Goal: Information Seeking & Learning: Check status

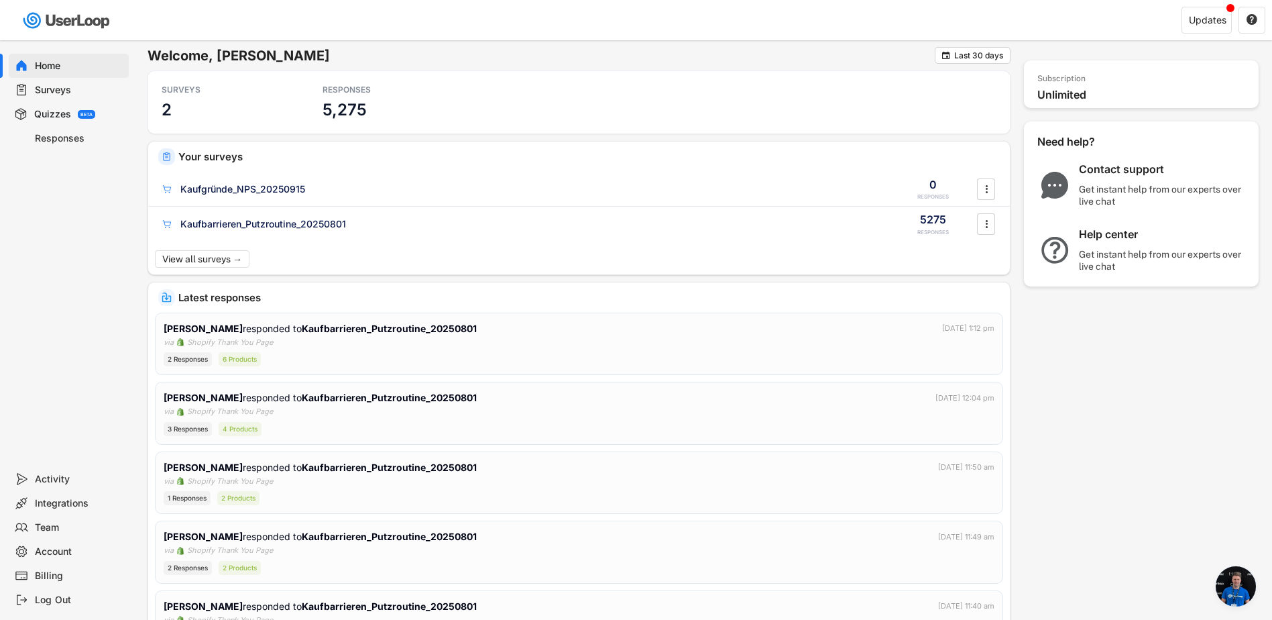
click at [54, 134] on div "Responses" at bounding box center [79, 138] width 89 height 13
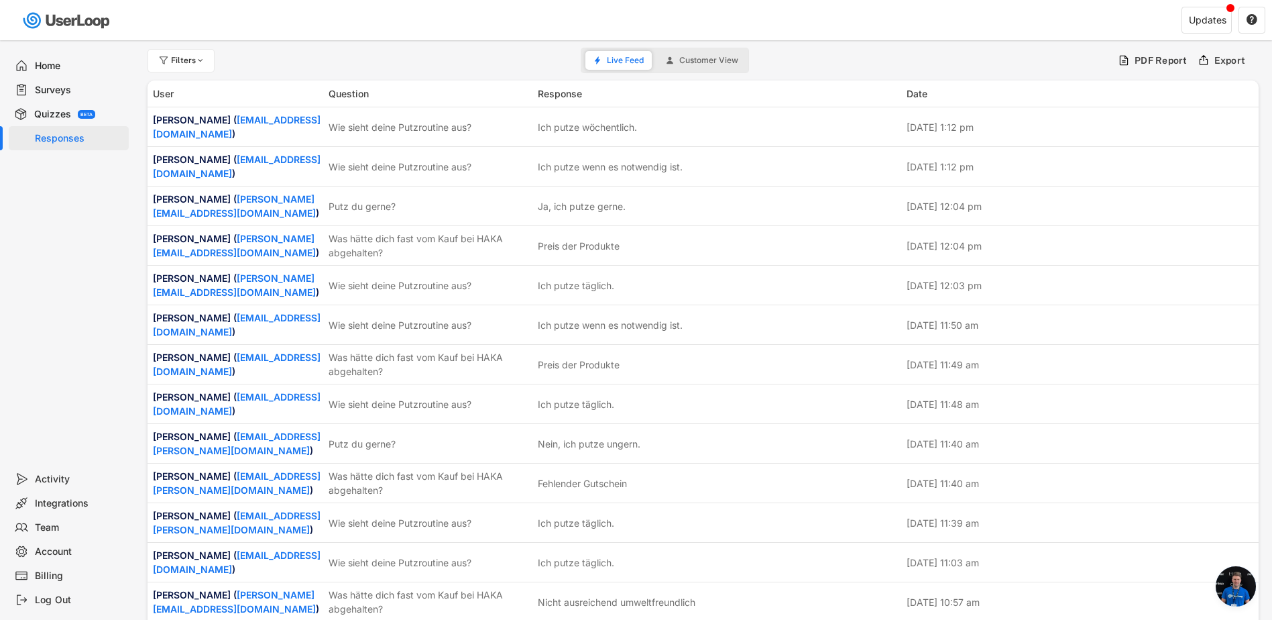
click at [53, 112] on div "Quizzes" at bounding box center [52, 114] width 37 height 13
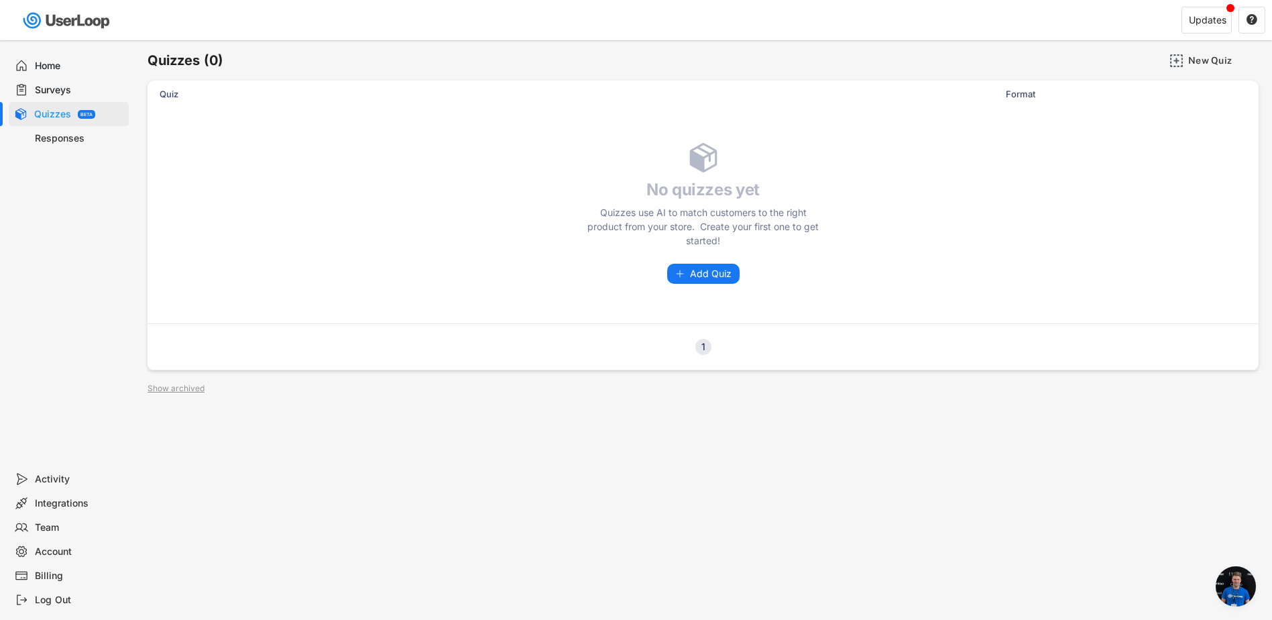
click at [42, 81] on div "Surveys" at bounding box center [69, 90] width 120 height 24
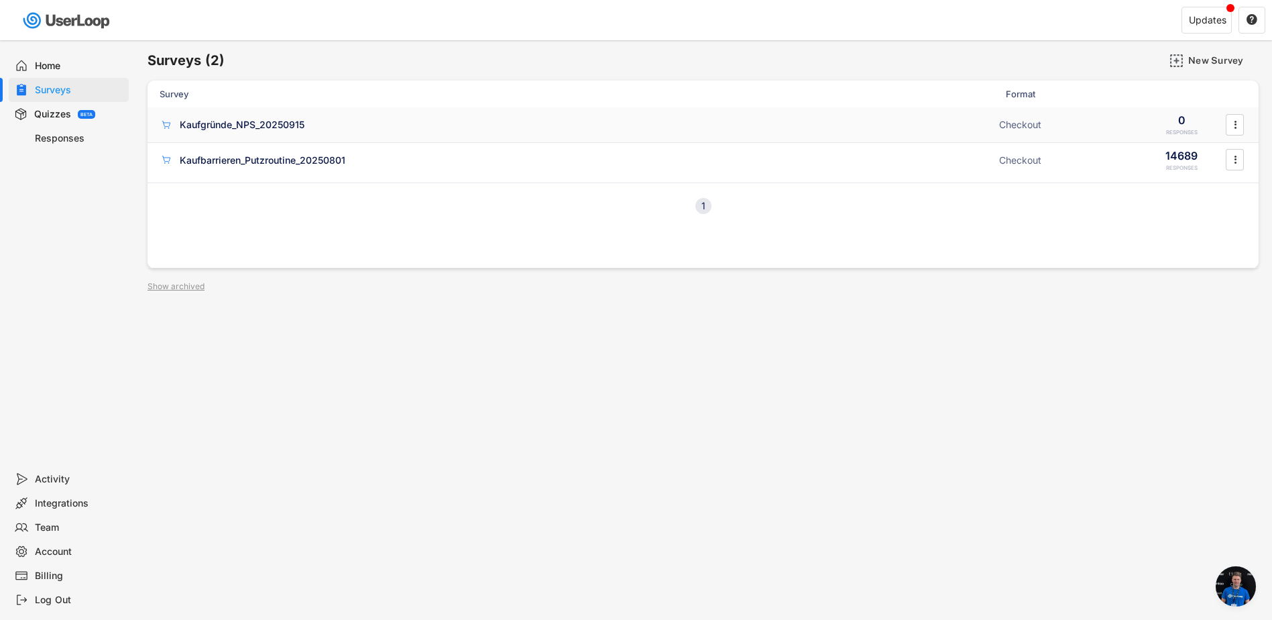
click at [239, 125] on div "Kaufgründe_NPS_20250915" at bounding box center [242, 124] width 125 height 13
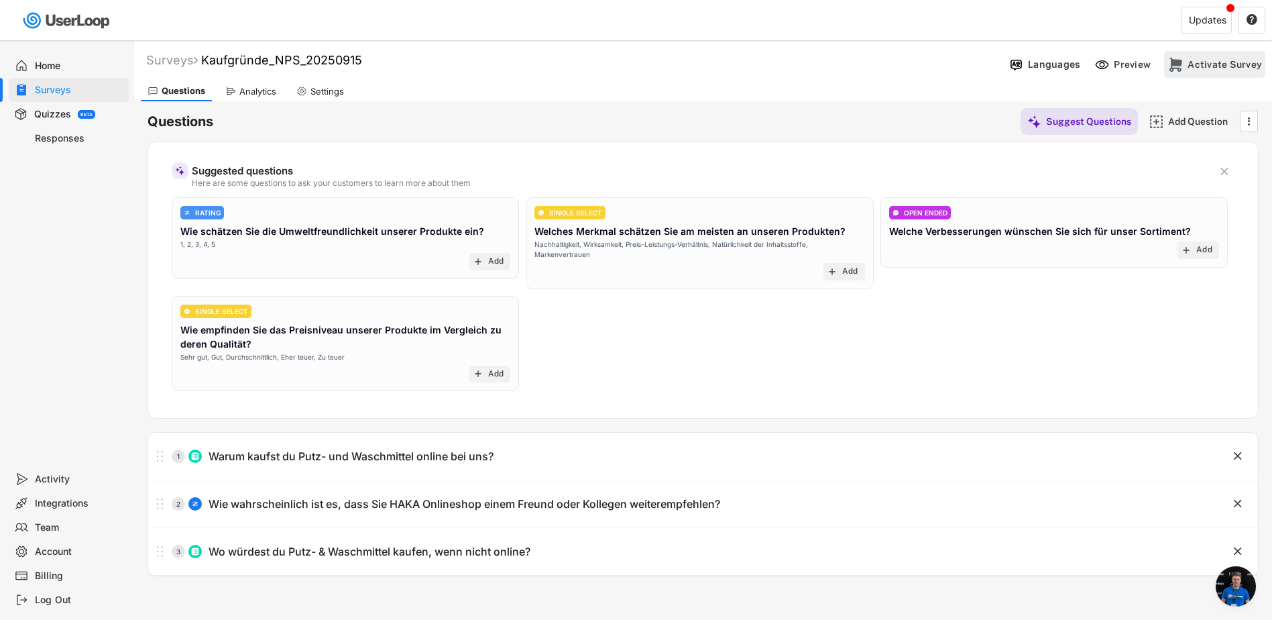
click at [1217, 65] on div "Activate Survey" at bounding box center [1225, 64] width 74 height 12
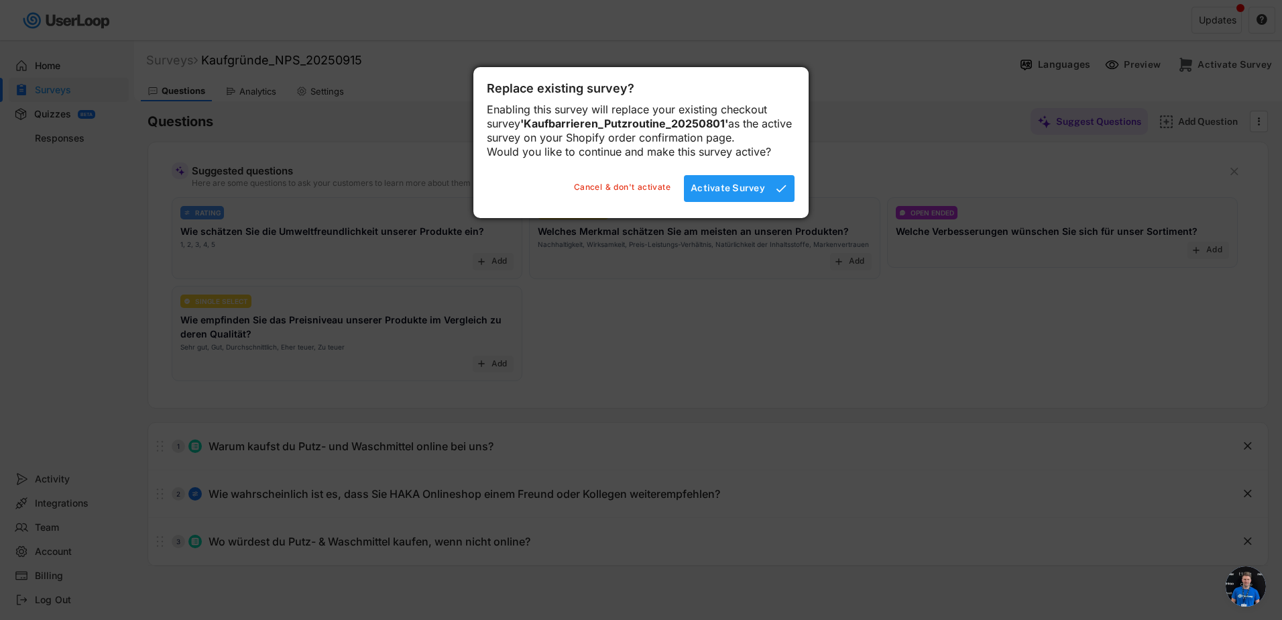
click at [716, 194] on div "Activate Survey" at bounding box center [728, 188] width 74 height 12
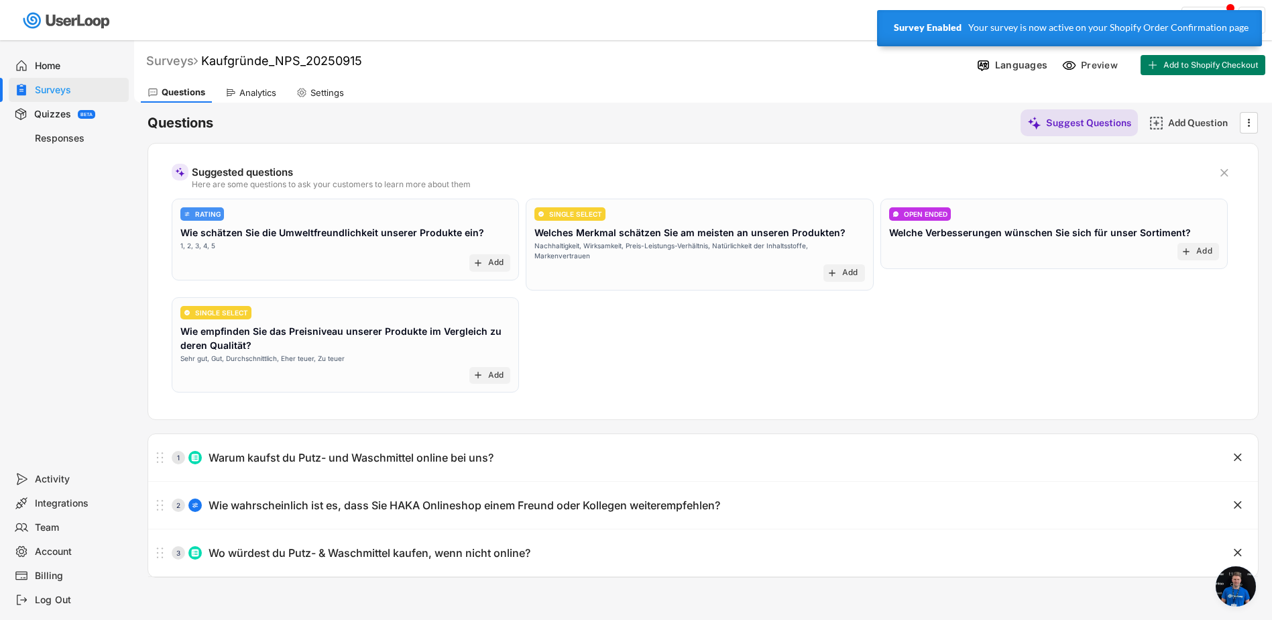
click at [180, 66] on div "Surveys" at bounding box center [172, 60] width 52 height 15
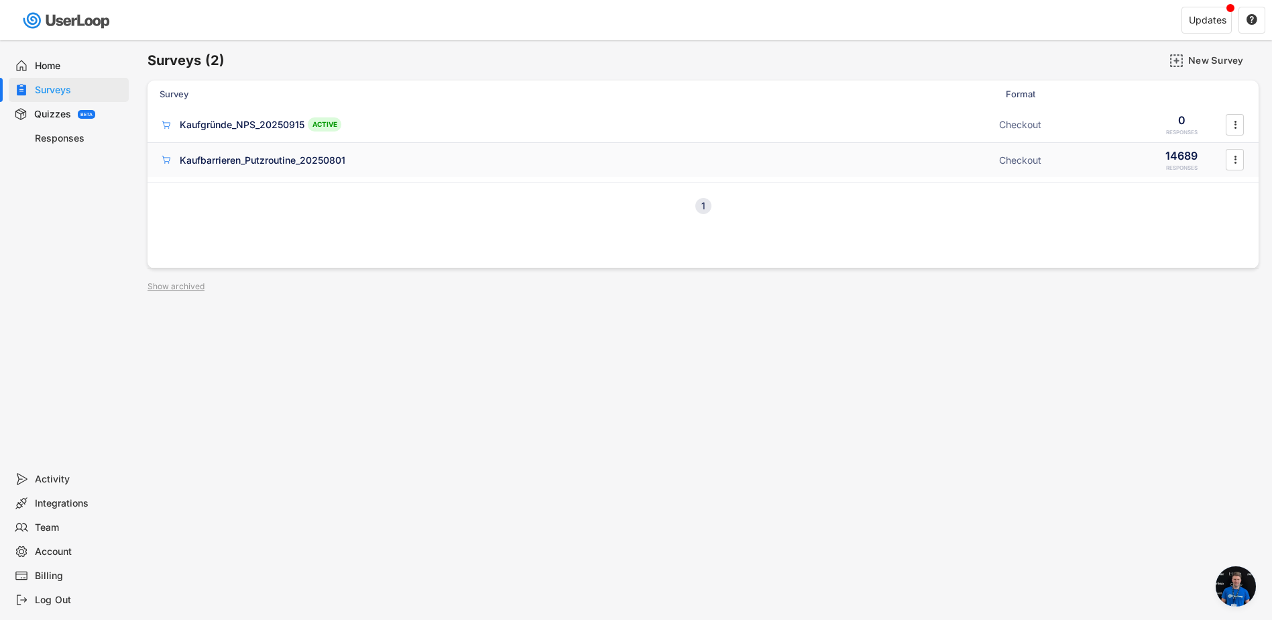
click at [239, 154] on div "Kaufbarrieren_Putzroutine_20250801" at bounding box center [263, 160] width 166 height 13
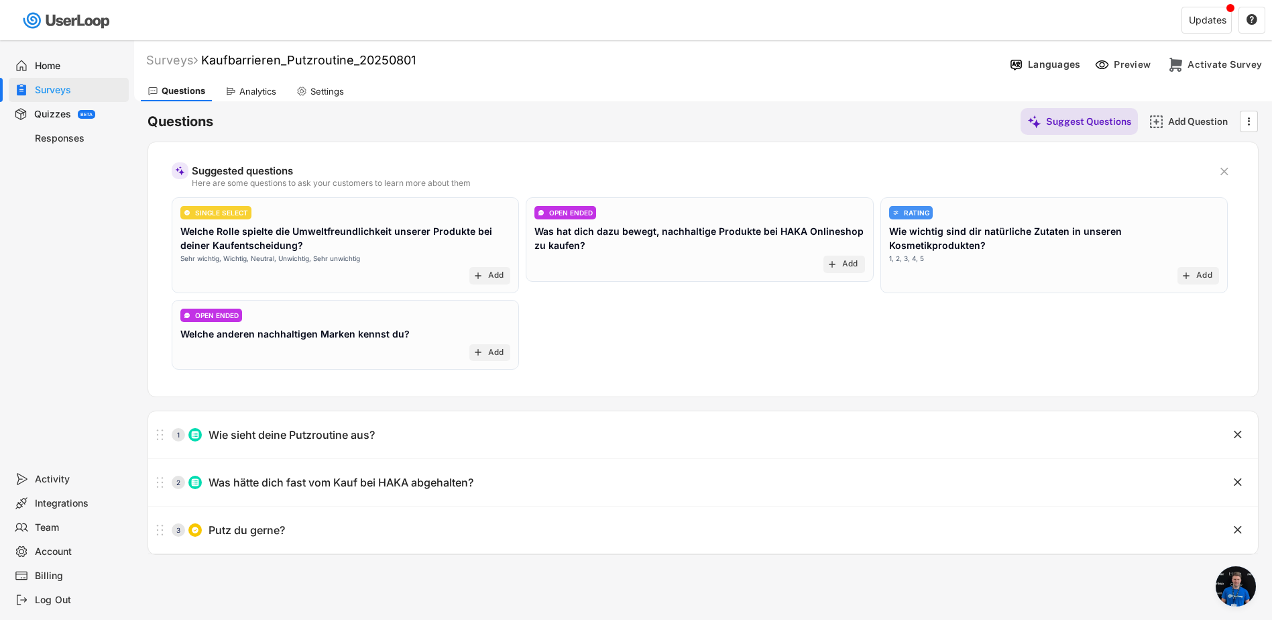
click at [253, 95] on div "Analytics" at bounding box center [257, 91] width 37 height 11
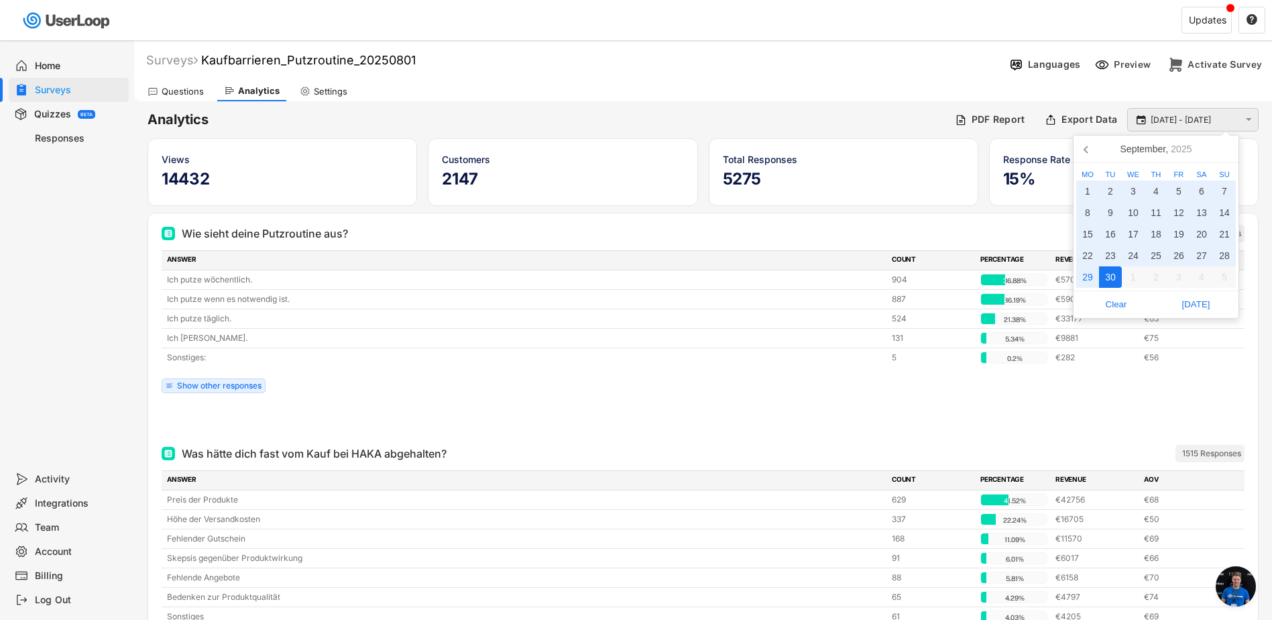
click at [1172, 120] on input "[DATE] - [DATE]" at bounding box center [1195, 119] width 89 height 13
click at [1086, 148] on icon at bounding box center [1085, 149] width 3 height 7
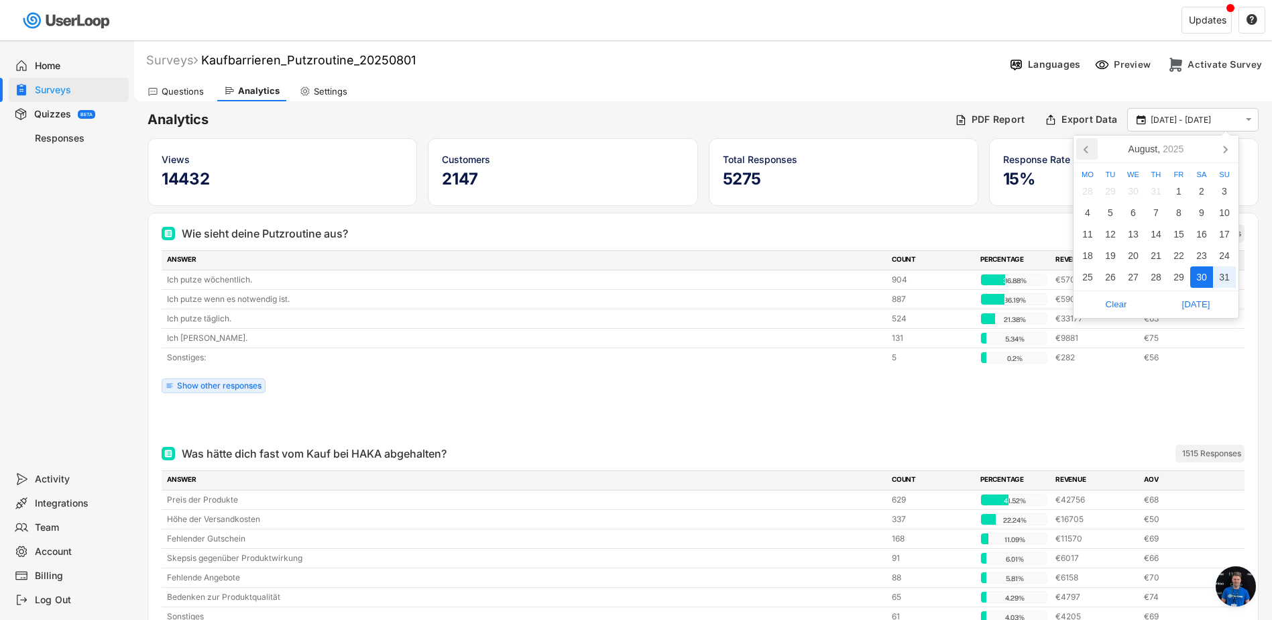
click at [1086, 148] on icon at bounding box center [1085, 149] width 3 height 7
click at [1110, 191] on div "1" at bounding box center [1110, 190] width 23 height 21
click at [1221, 152] on icon at bounding box center [1224, 148] width 21 height 21
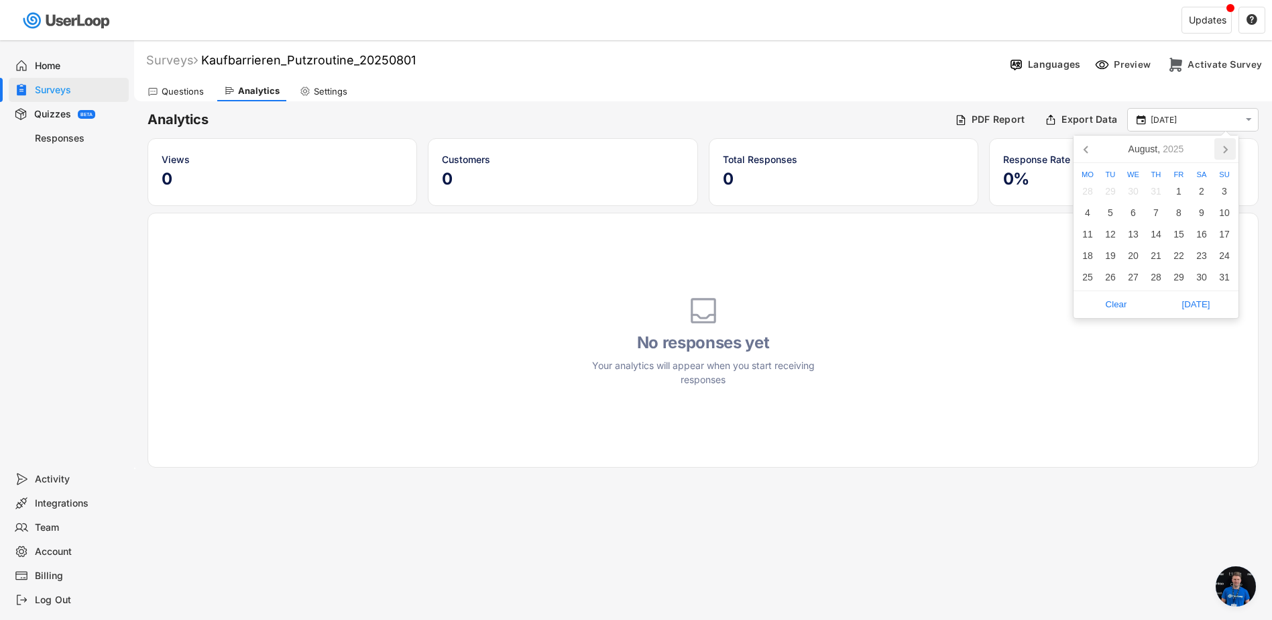
click at [1221, 152] on icon at bounding box center [1224, 148] width 21 height 21
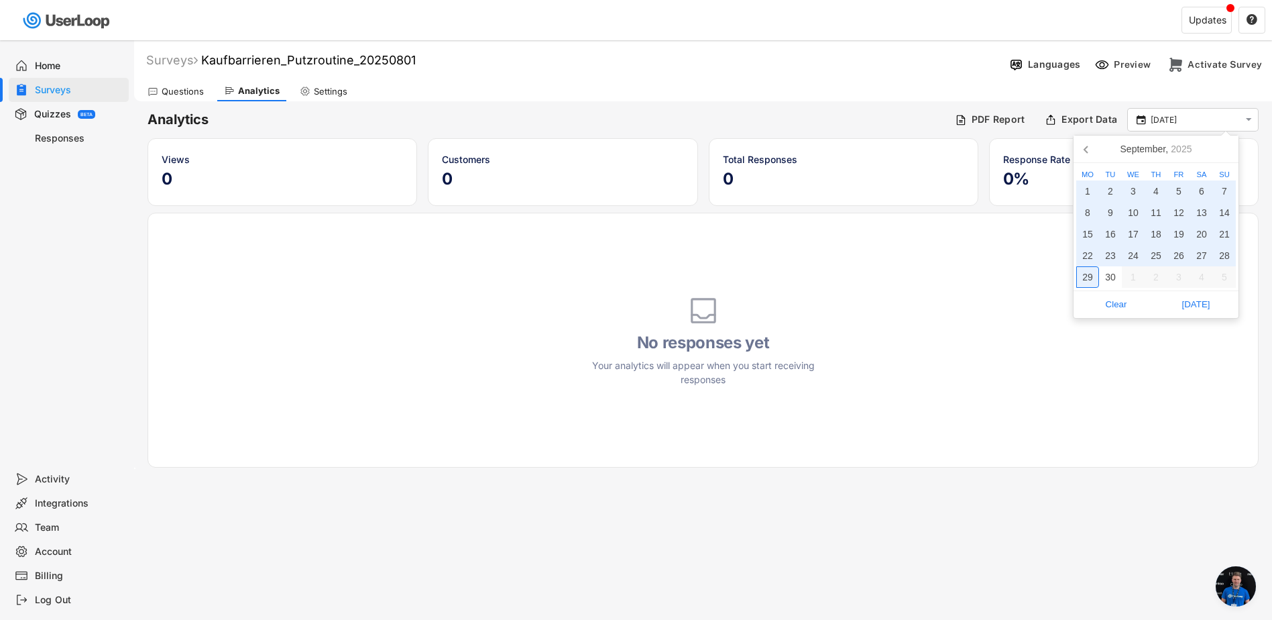
click at [1090, 277] on div "29" at bounding box center [1087, 276] width 23 height 21
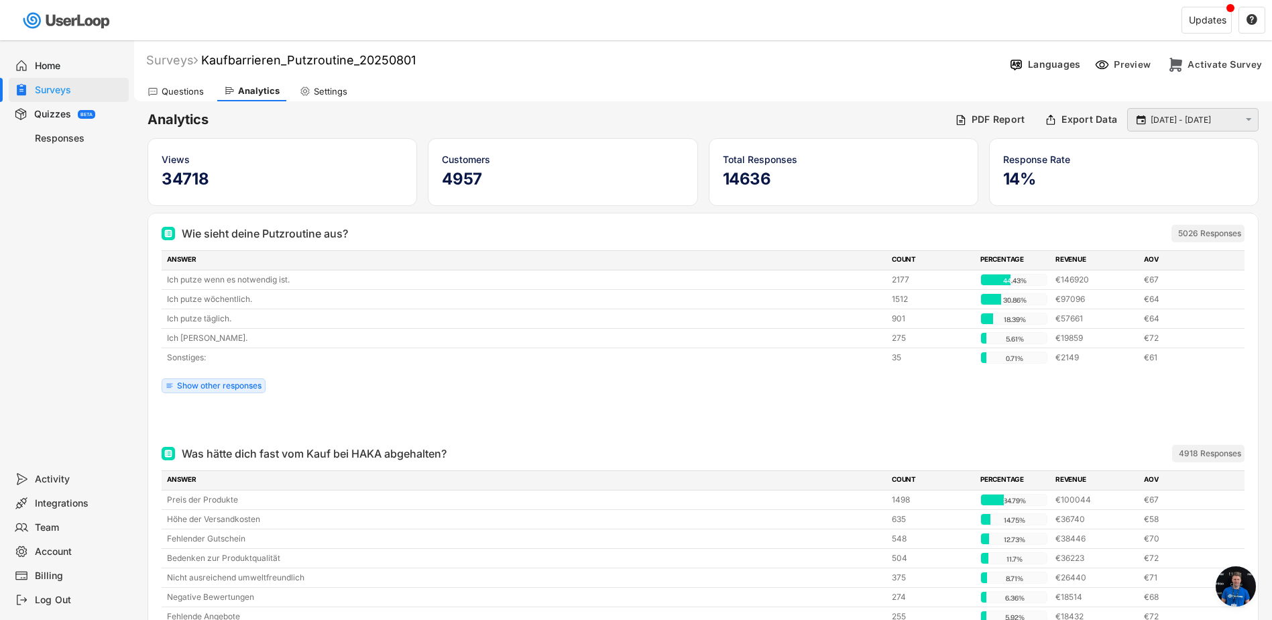
click at [1155, 118] on input "[DATE] - [DATE]" at bounding box center [1195, 119] width 89 height 13
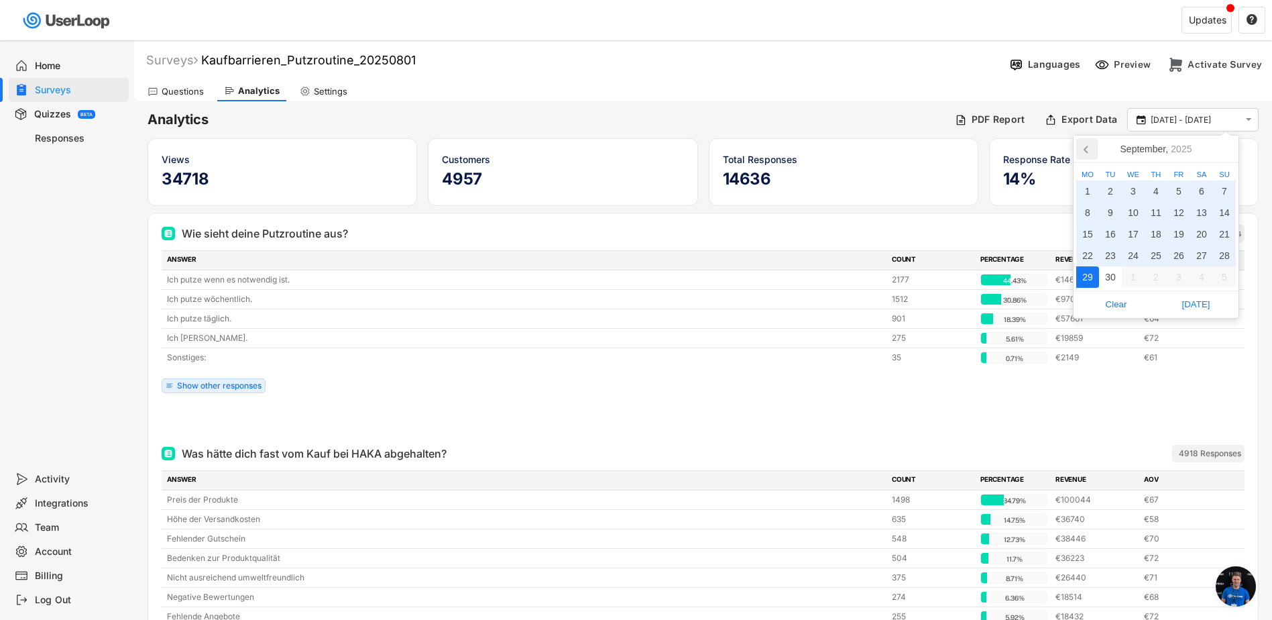
click at [1086, 148] on icon at bounding box center [1086, 148] width 21 height 21
click at [1088, 276] on div "25" at bounding box center [1087, 276] width 23 height 21
click at [1231, 150] on icon at bounding box center [1224, 148] width 21 height 21
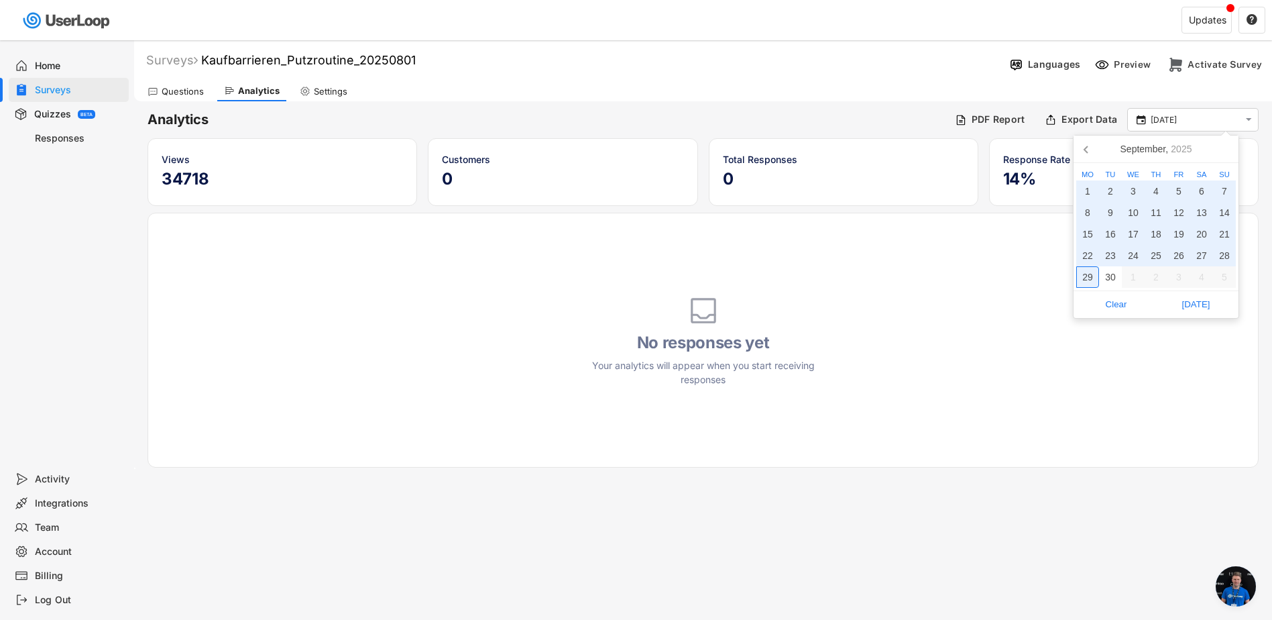
click at [1091, 278] on div "29" at bounding box center [1087, 276] width 23 height 21
type input "[DATE] - [DATE]"
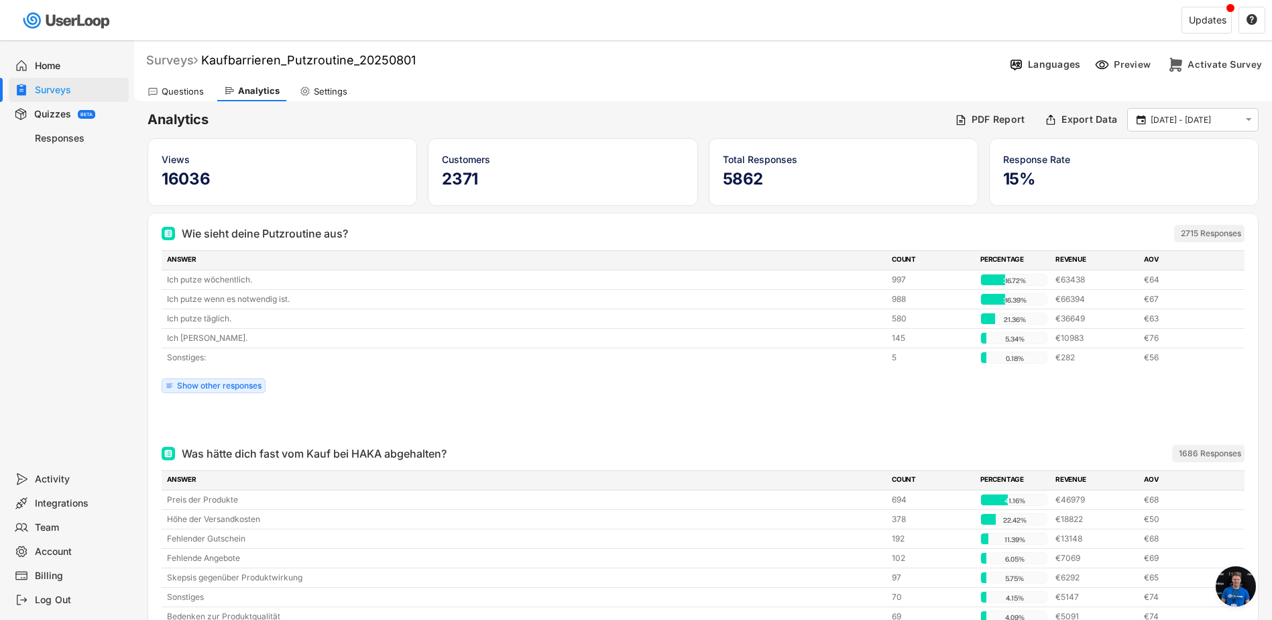
click at [183, 61] on div "Surveys" at bounding box center [172, 59] width 52 height 15
